Goal: Information Seeking & Learning: Learn about a topic

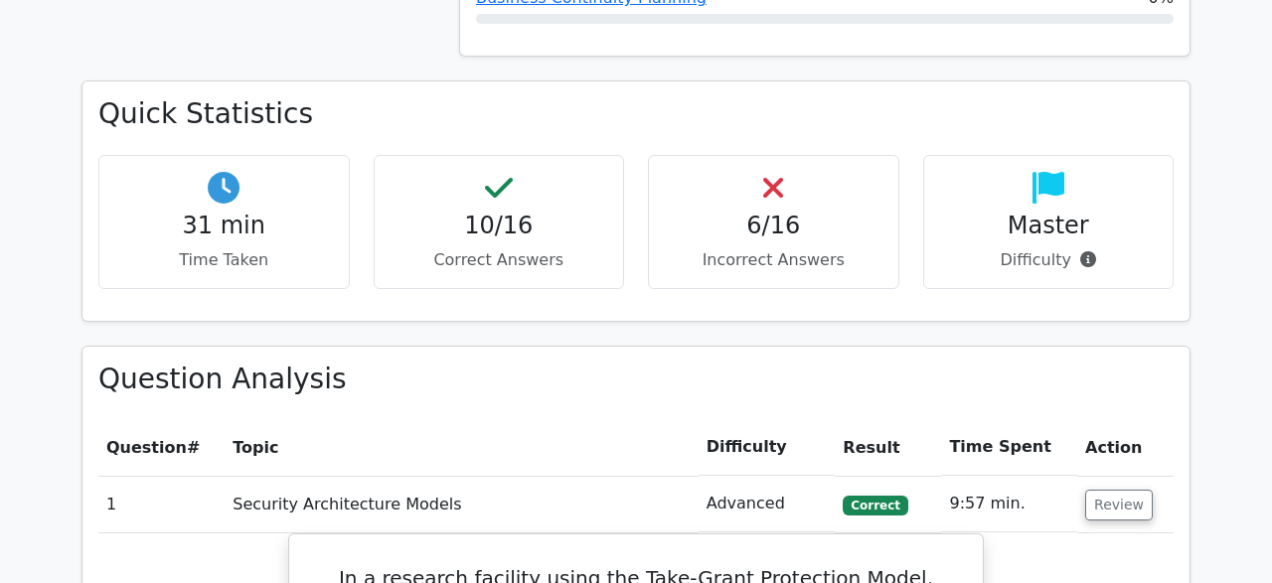
scroll to position [954, 0]
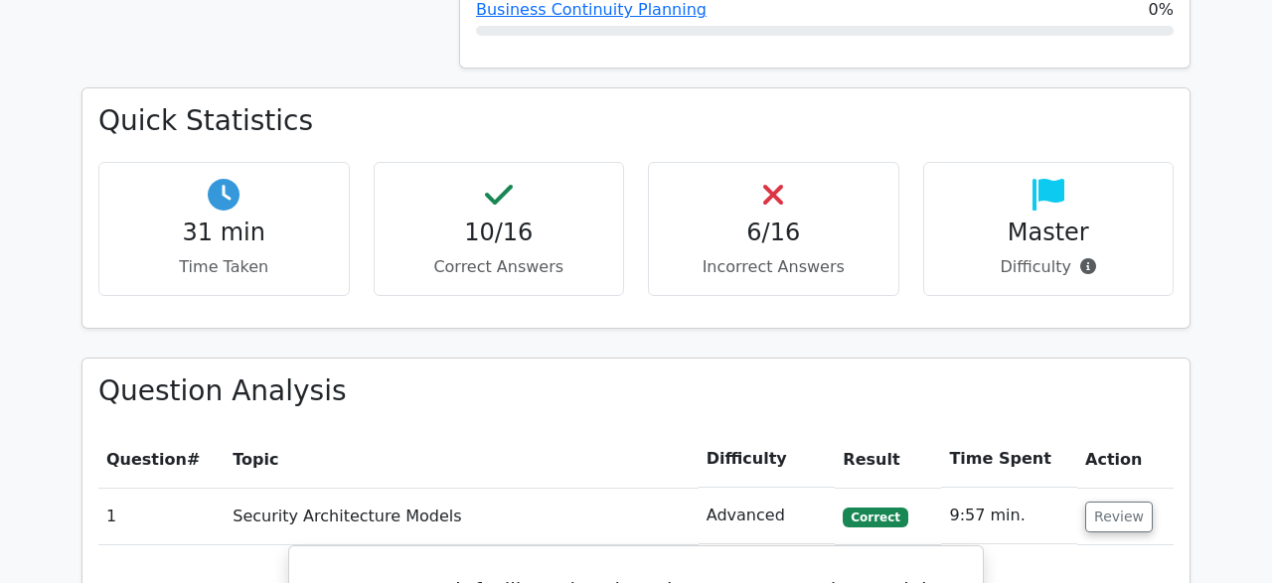
click at [780, 235] on h4 "6/16" at bounding box center [774, 233] width 218 height 29
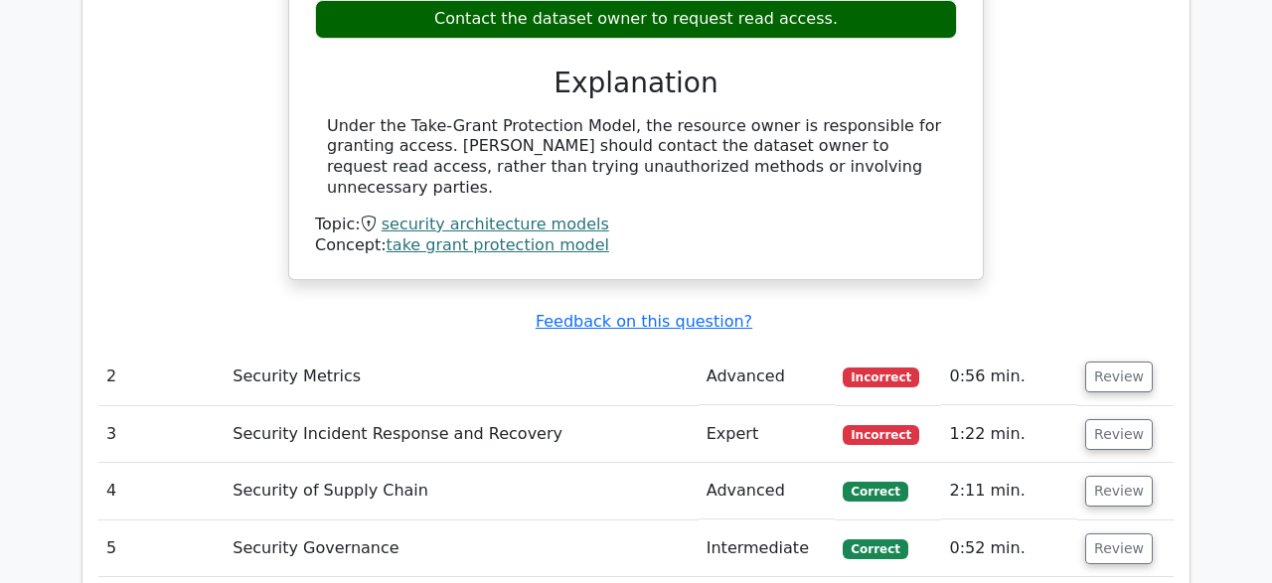
scroll to position [1865, 0]
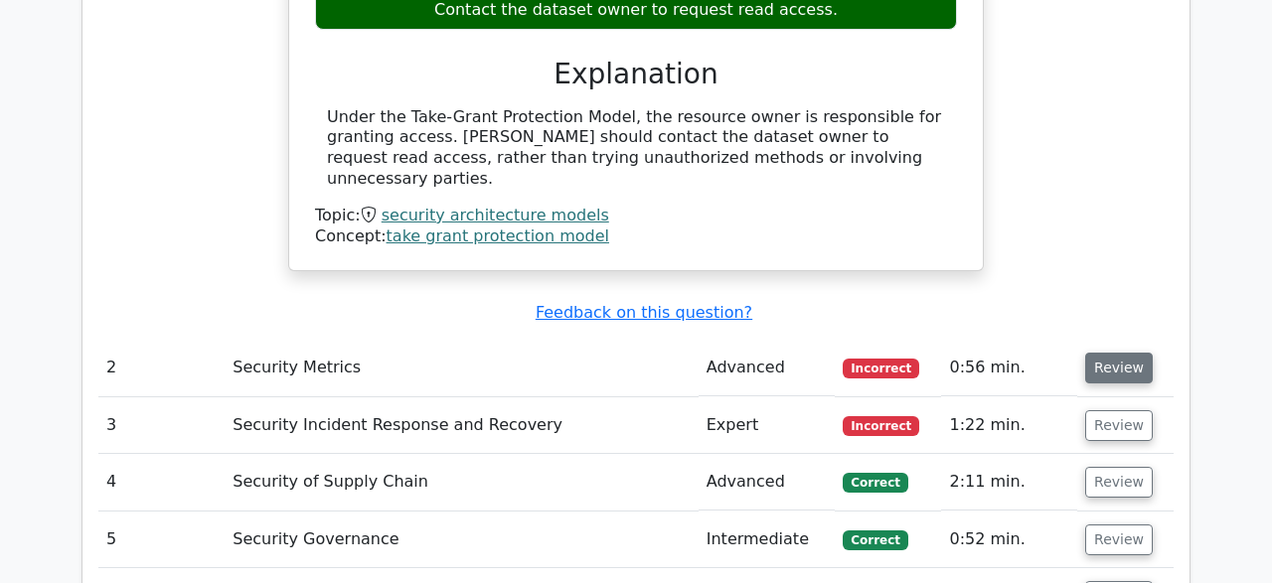
click at [1134, 353] on button "Review" at bounding box center [1119, 368] width 68 height 31
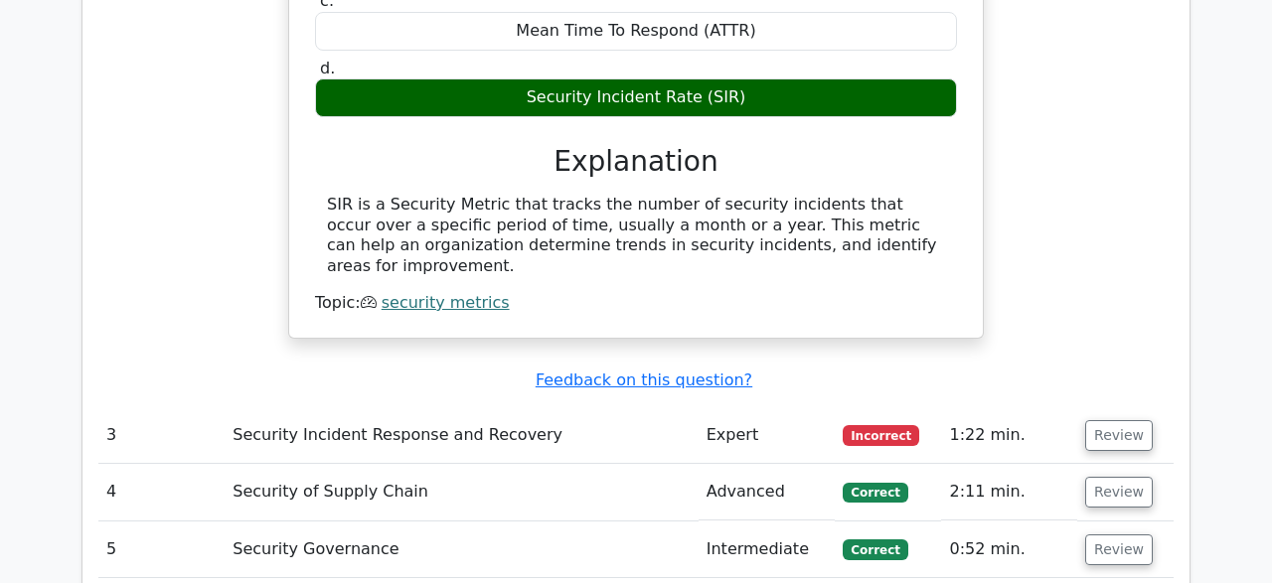
scroll to position [2513, 0]
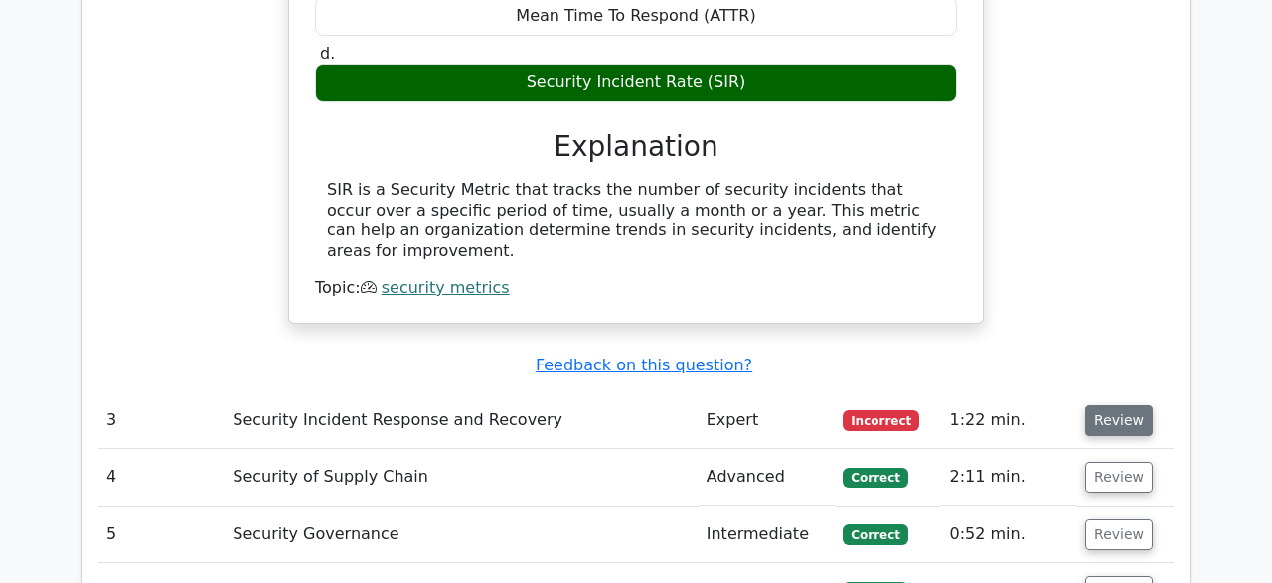
click at [1120, 405] on button "Review" at bounding box center [1119, 420] width 68 height 31
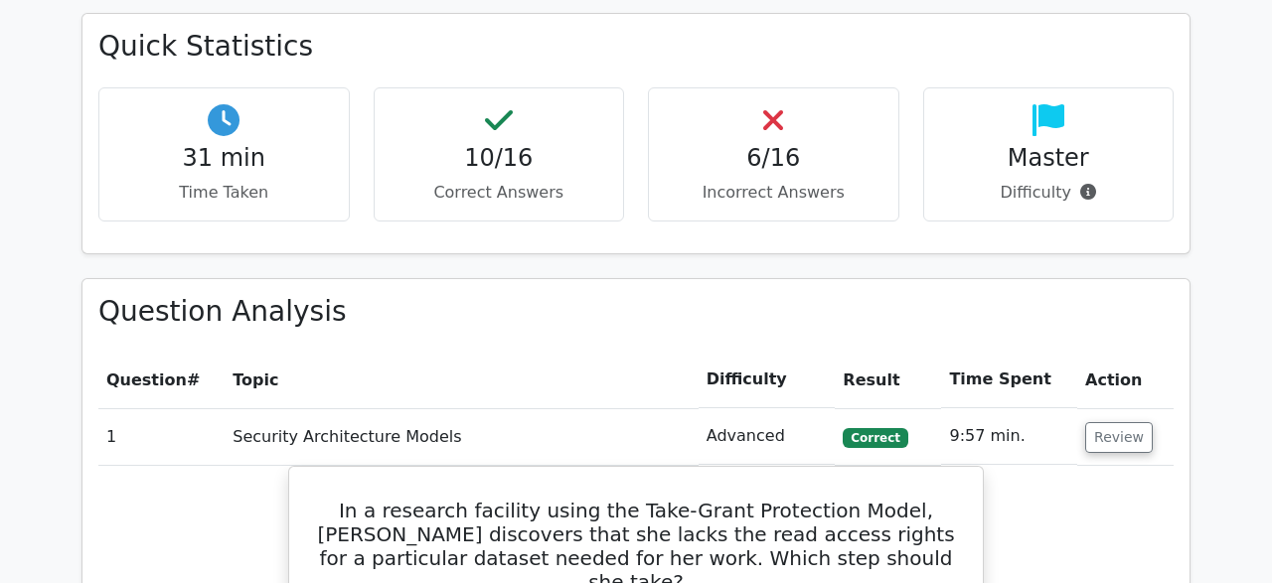
scroll to position [0, 0]
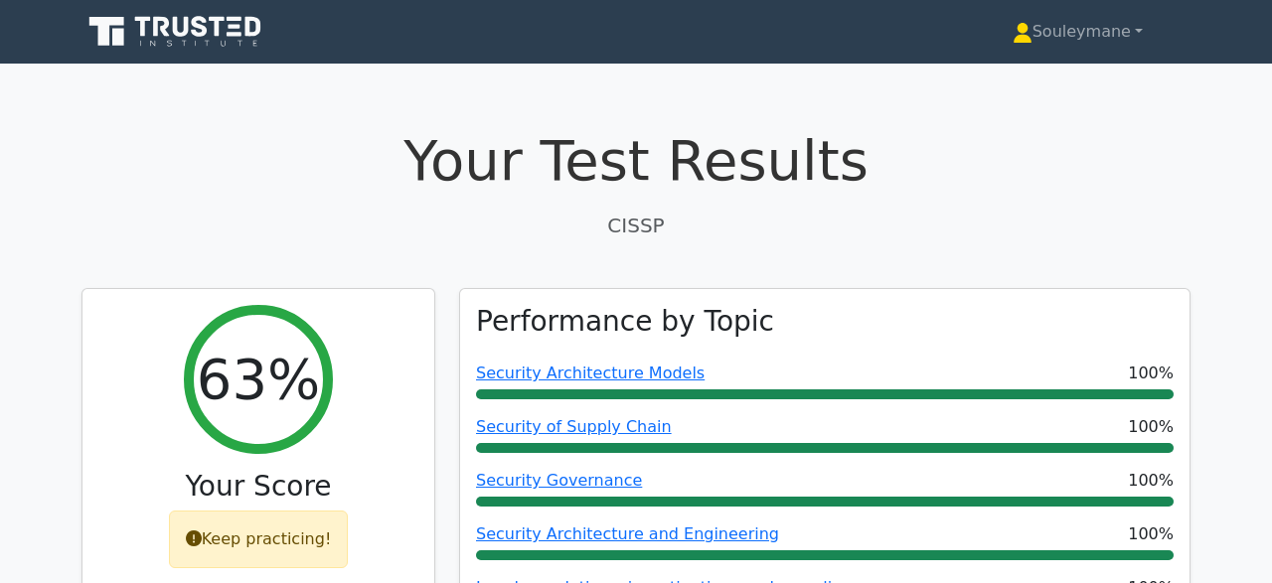
click at [221, 39] on icon at bounding box center [176, 32] width 191 height 38
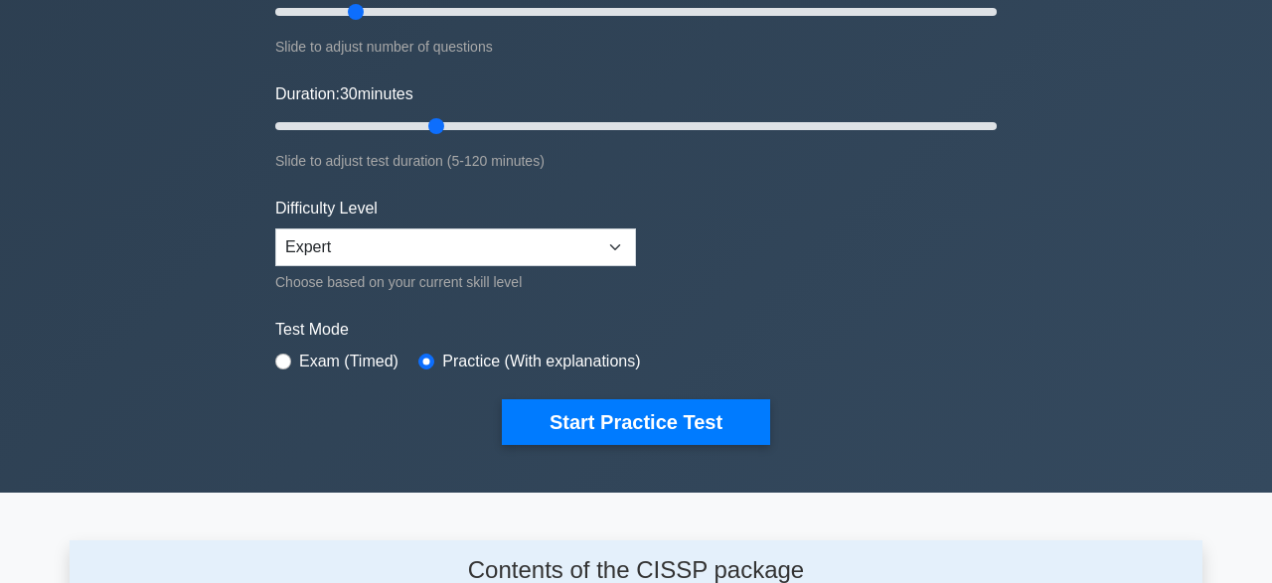
scroll to position [326, 0]
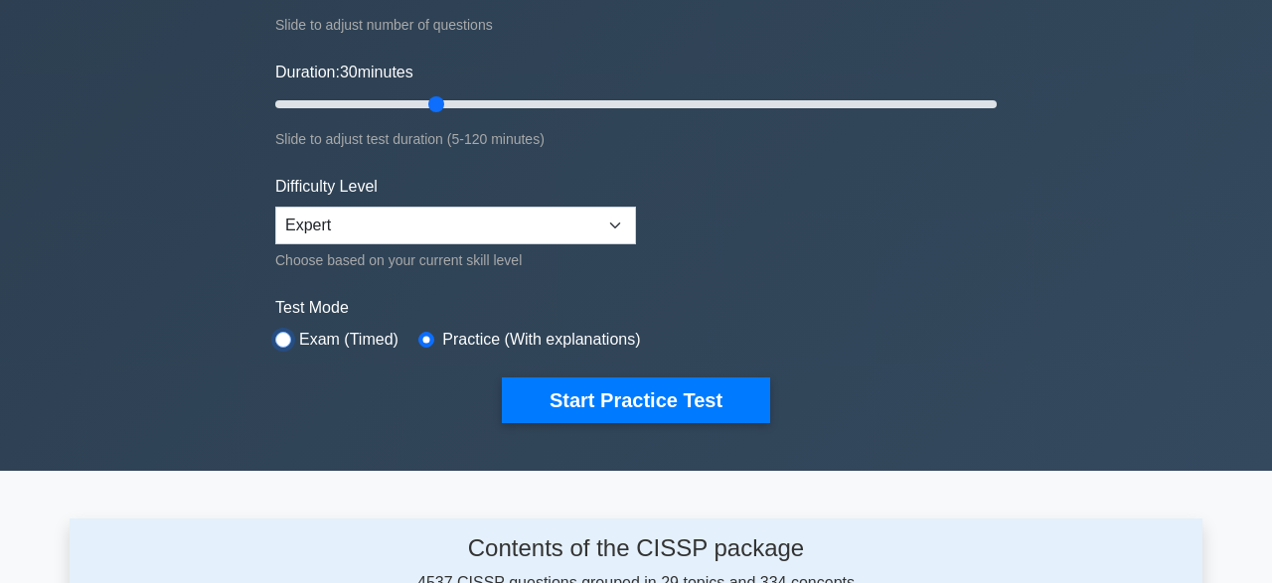
click at [281, 338] on input "radio" at bounding box center [283, 340] width 16 height 16
radio input "true"
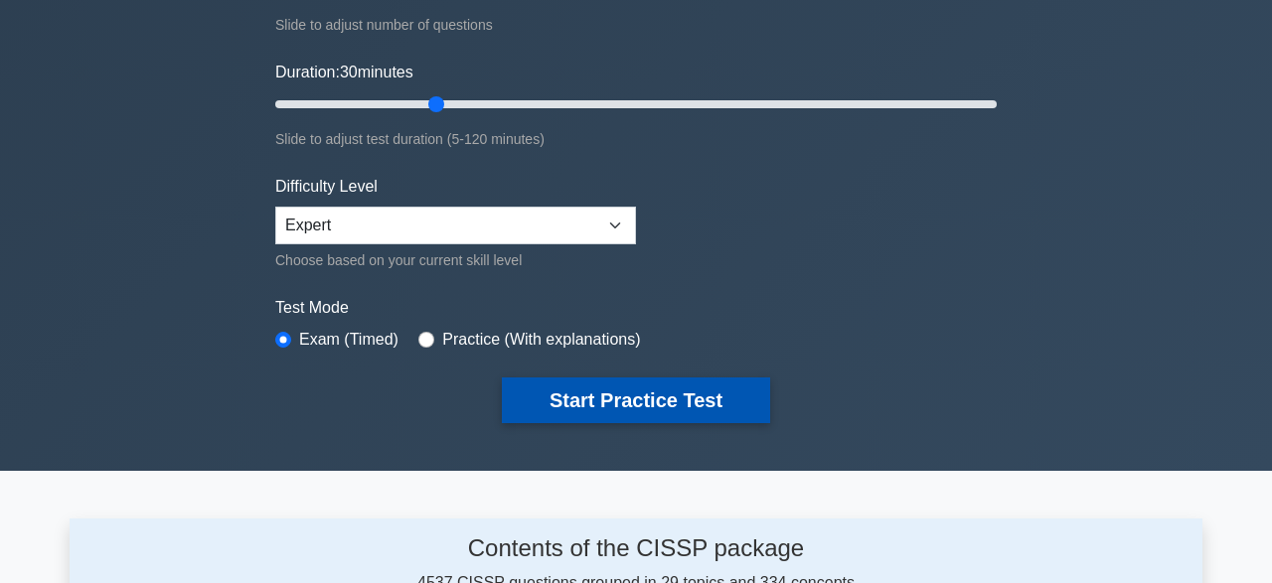
click at [650, 398] on button "Start Practice Test" at bounding box center [636, 401] width 268 height 46
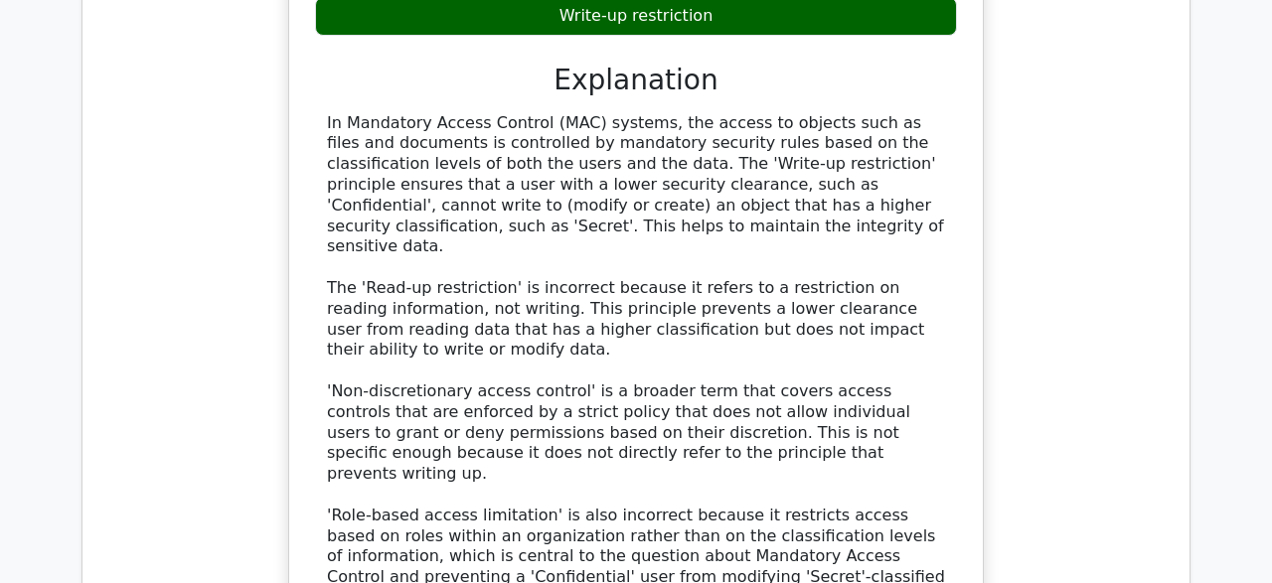
scroll to position [1966, 0]
